Goal: Task Accomplishment & Management: Manage account settings

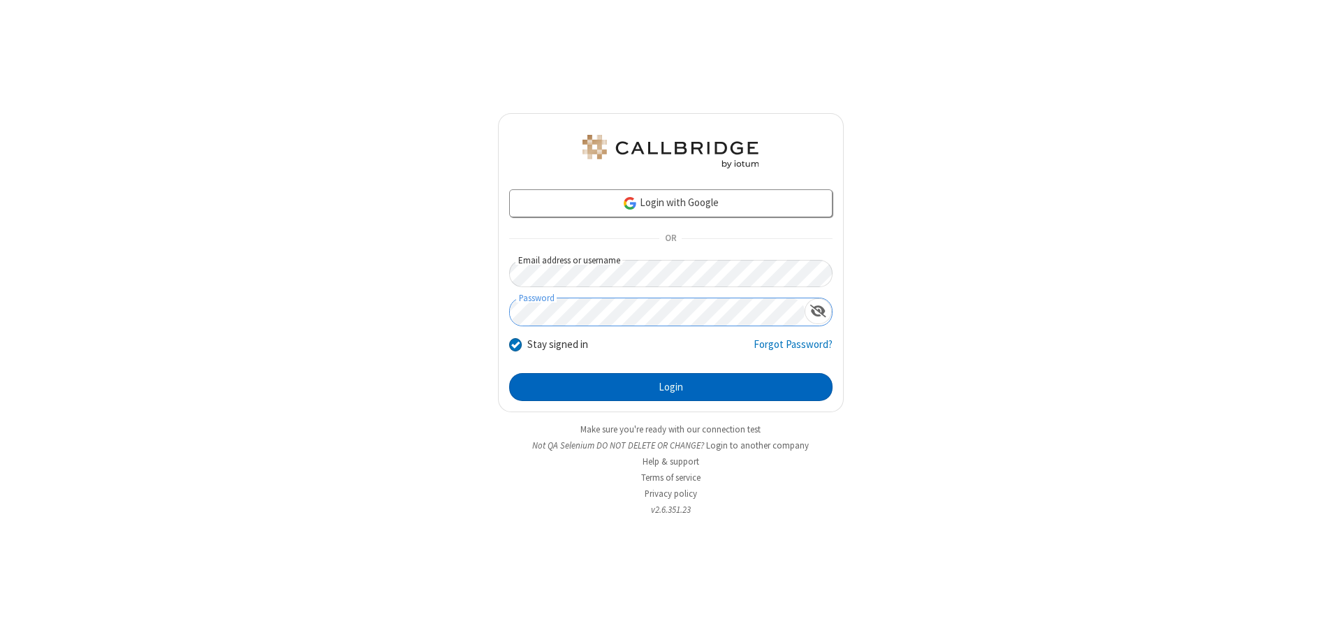
click at [671, 387] on button "Login" at bounding box center [670, 387] width 323 height 28
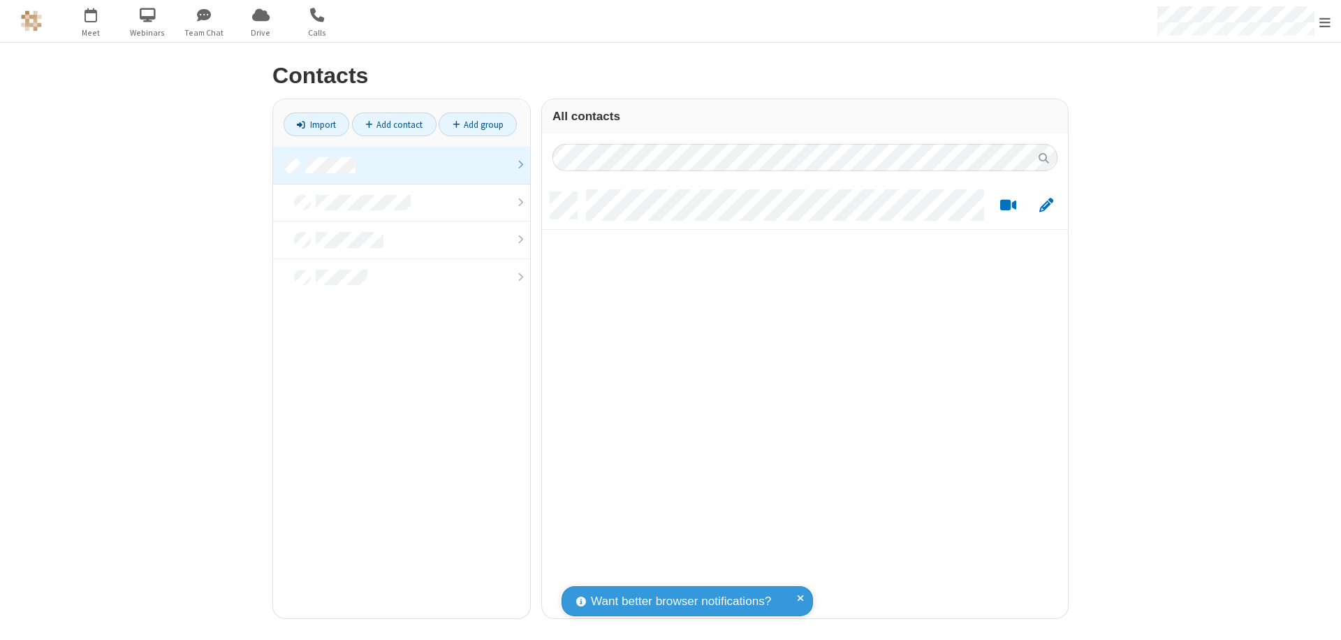
scroll to position [426, 516]
click at [402, 165] on link at bounding box center [401, 166] width 257 height 38
click at [394, 124] on link "Add contact" at bounding box center [394, 124] width 85 height 24
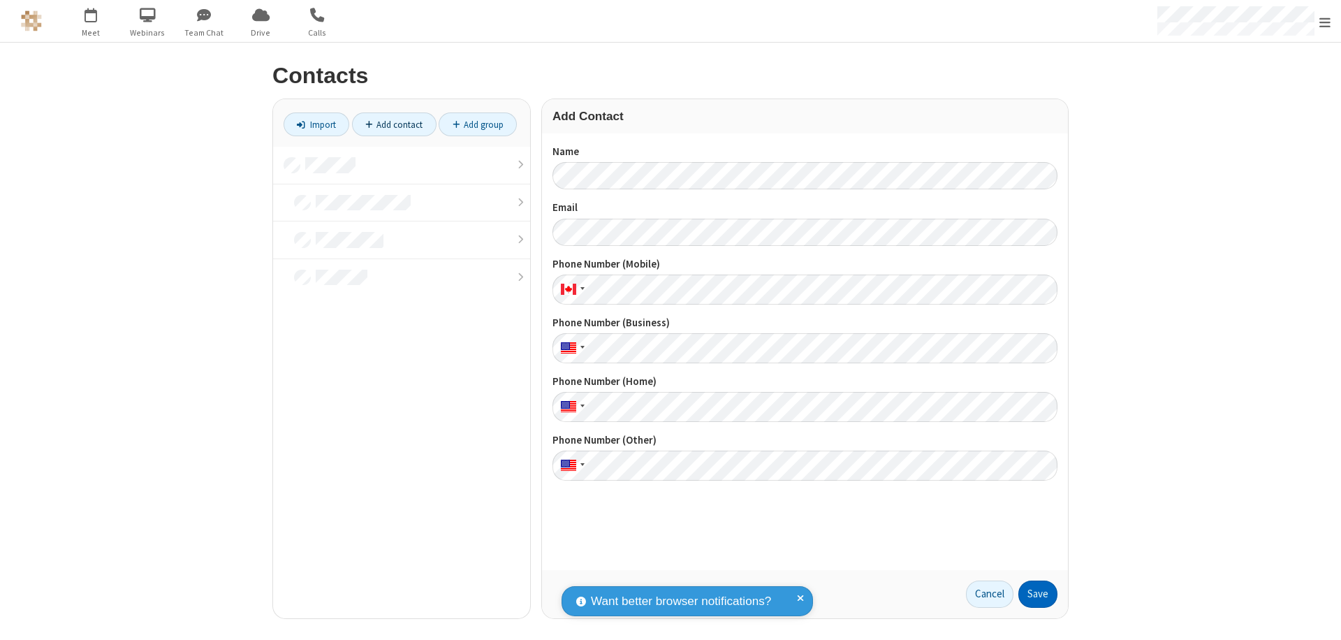
click at [1038, 594] on button "Save" at bounding box center [1037, 594] width 39 height 28
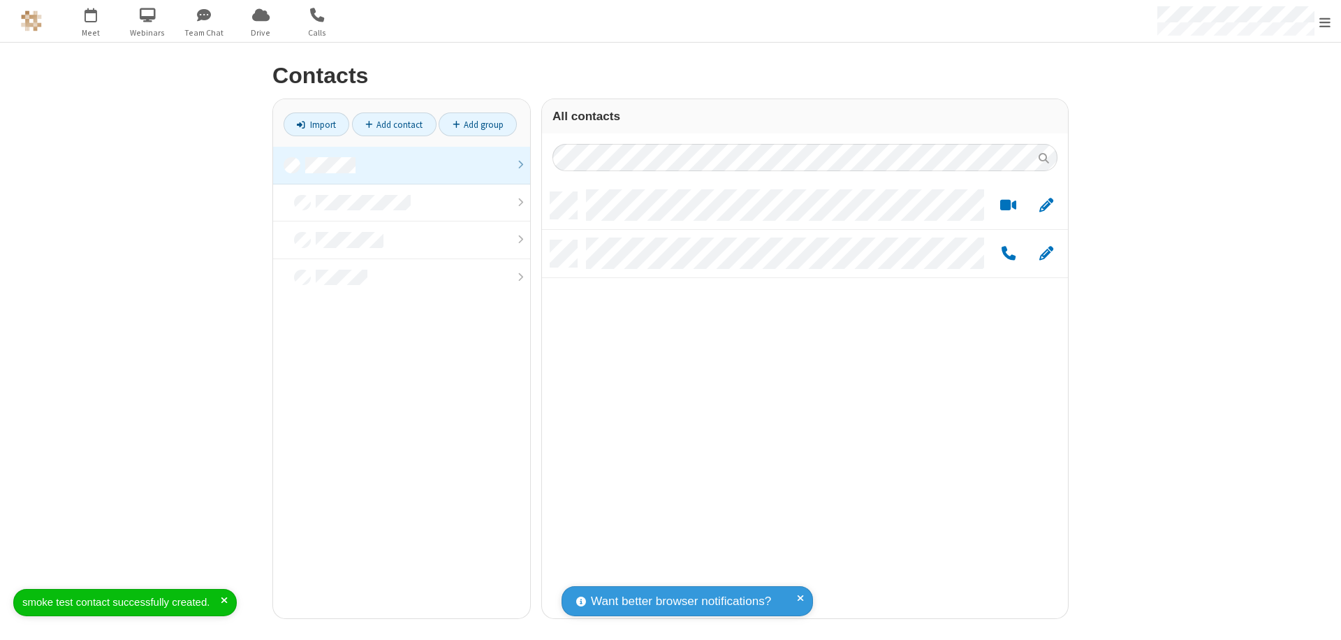
scroll to position [426, 516]
